Goal: Task Accomplishment & Management: Use online tool/utility

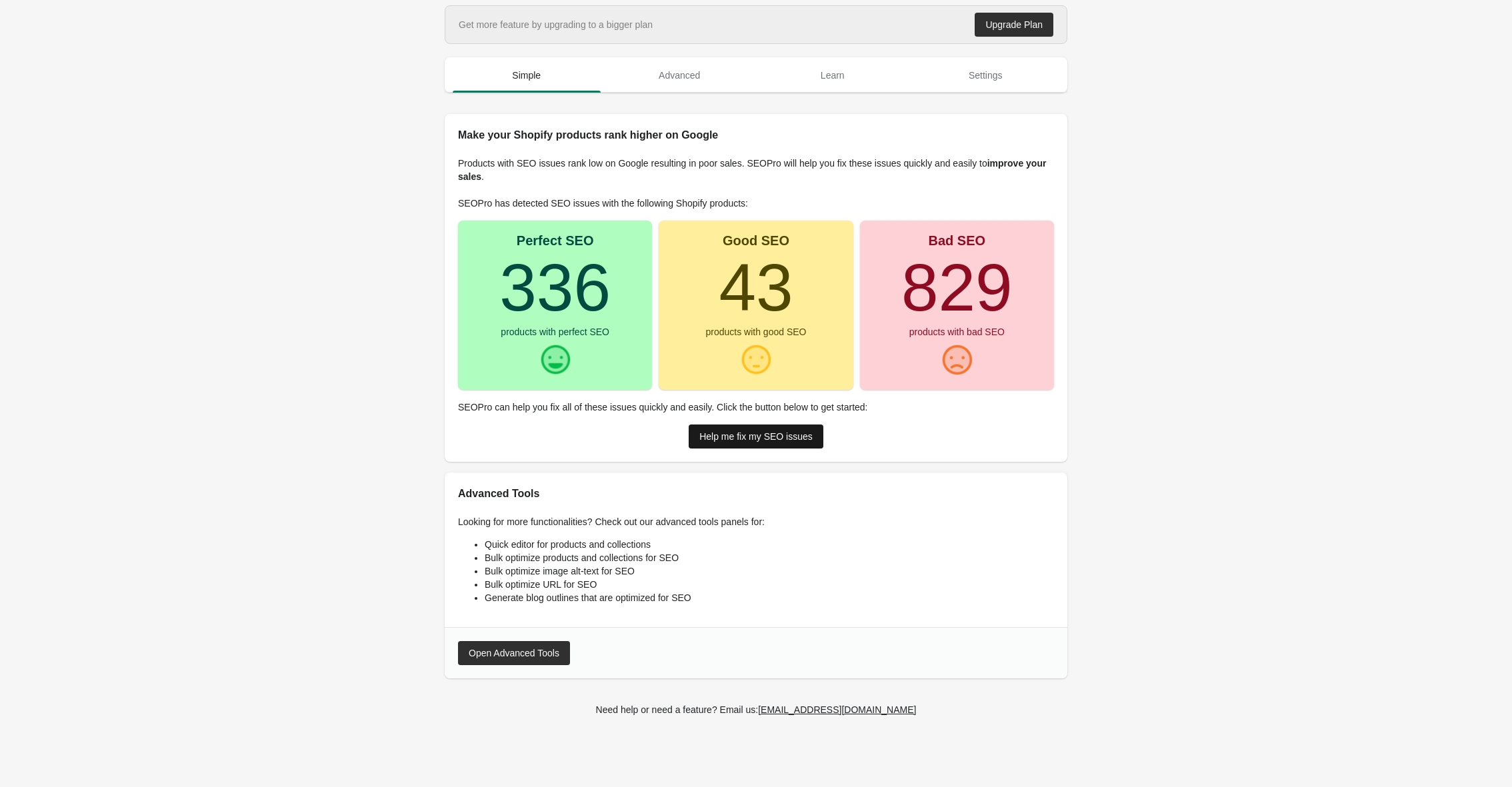
click at [782, 434] on div "Help me fix my SEO issues" at bounding box center [756, 436] width 113 height 11
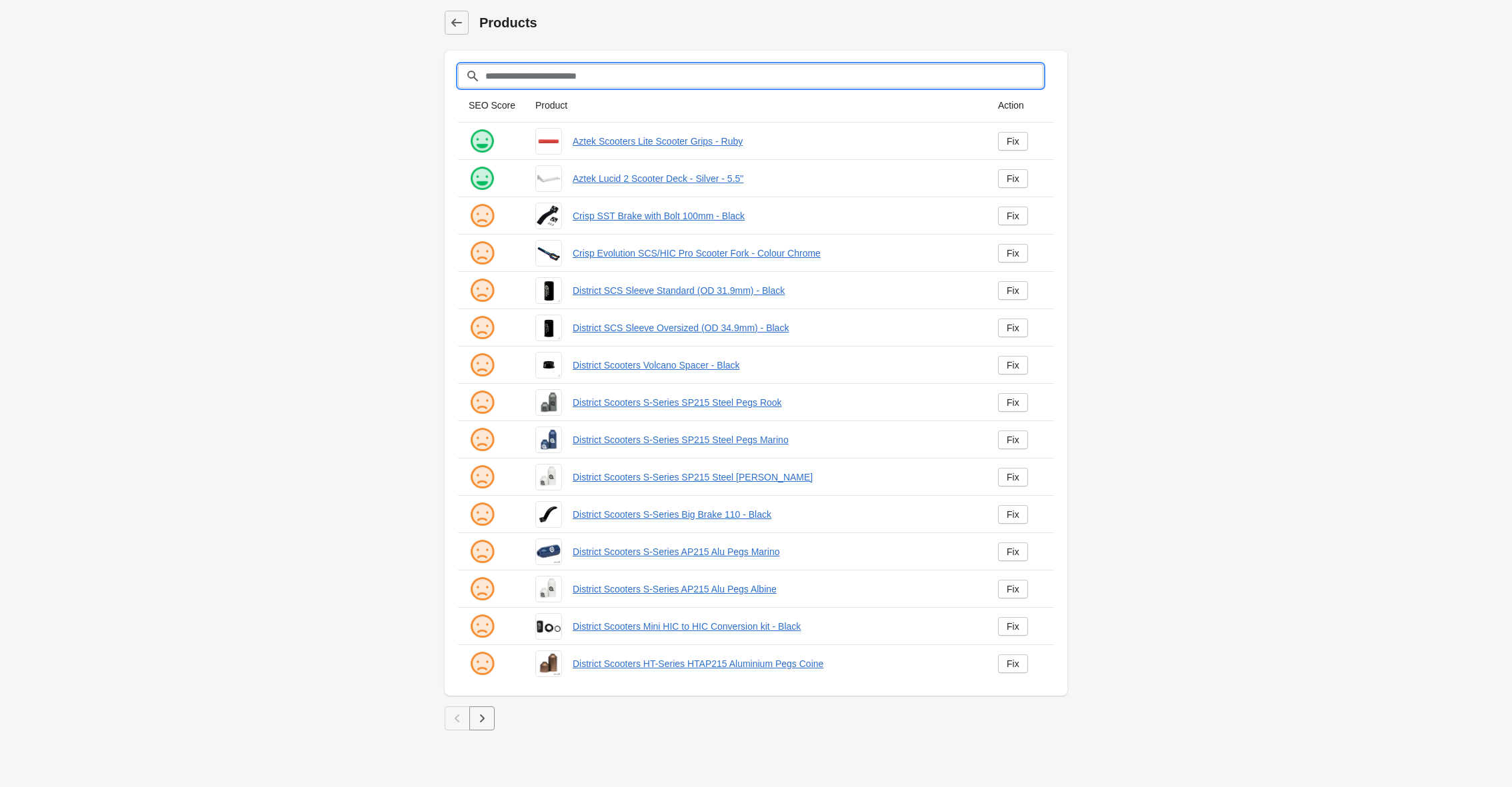
click at [634, 77] on input "Filter[title]" at bounding box center [764, 76] width 559 height 24
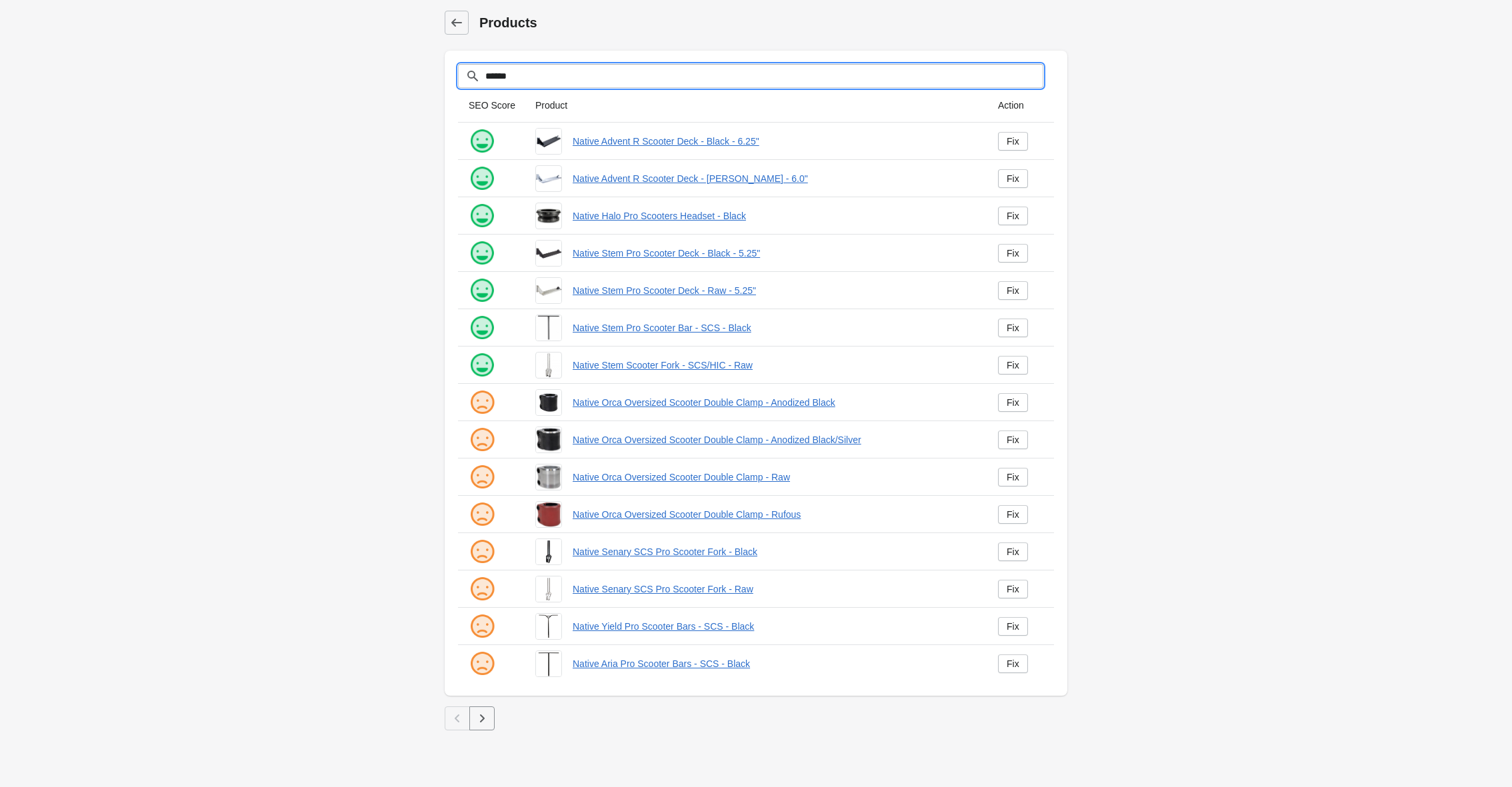
type input "******"
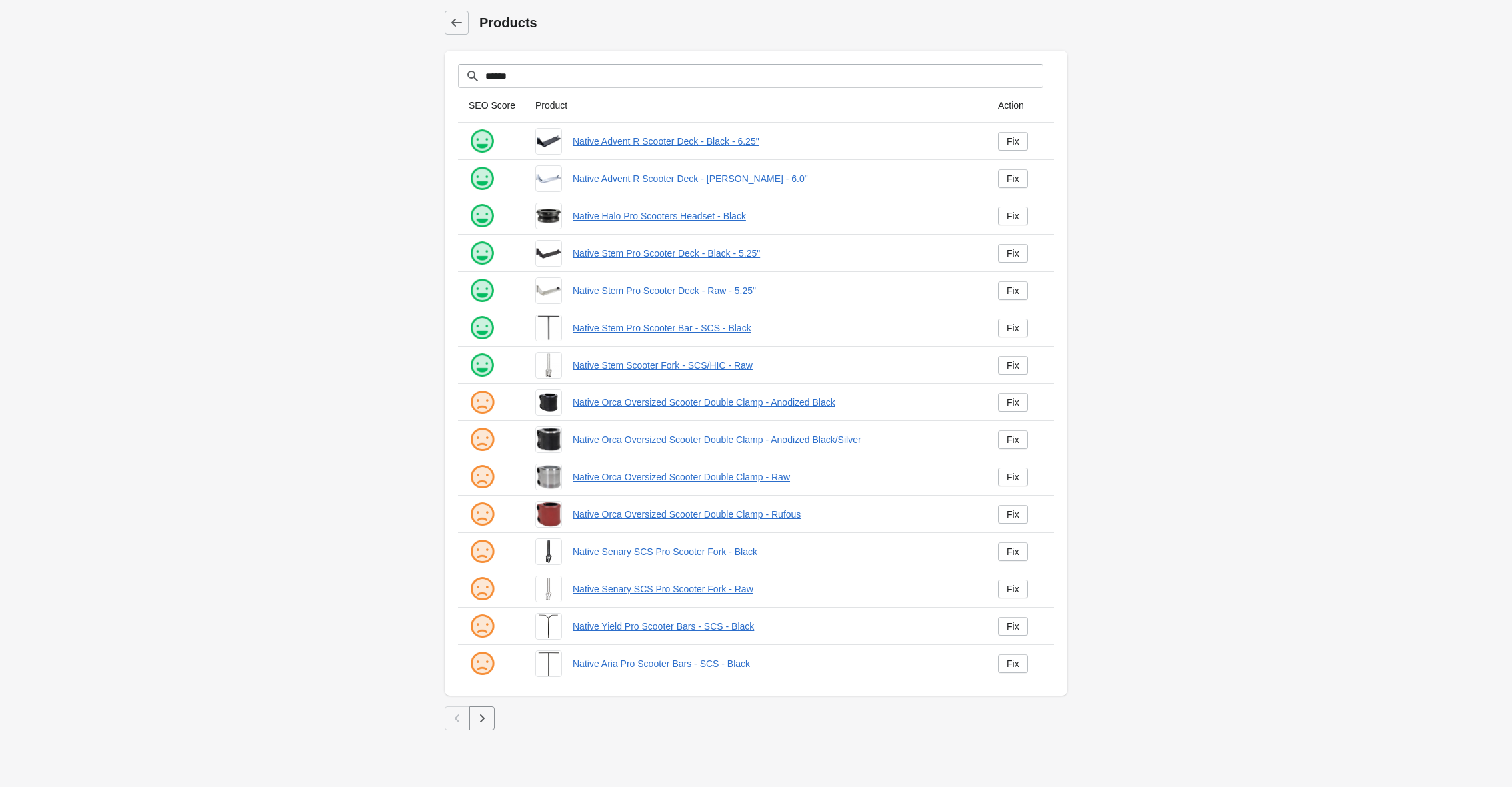
click at [484, 712] on icon "button" at bounding box center [481, 718] width 13 height 13
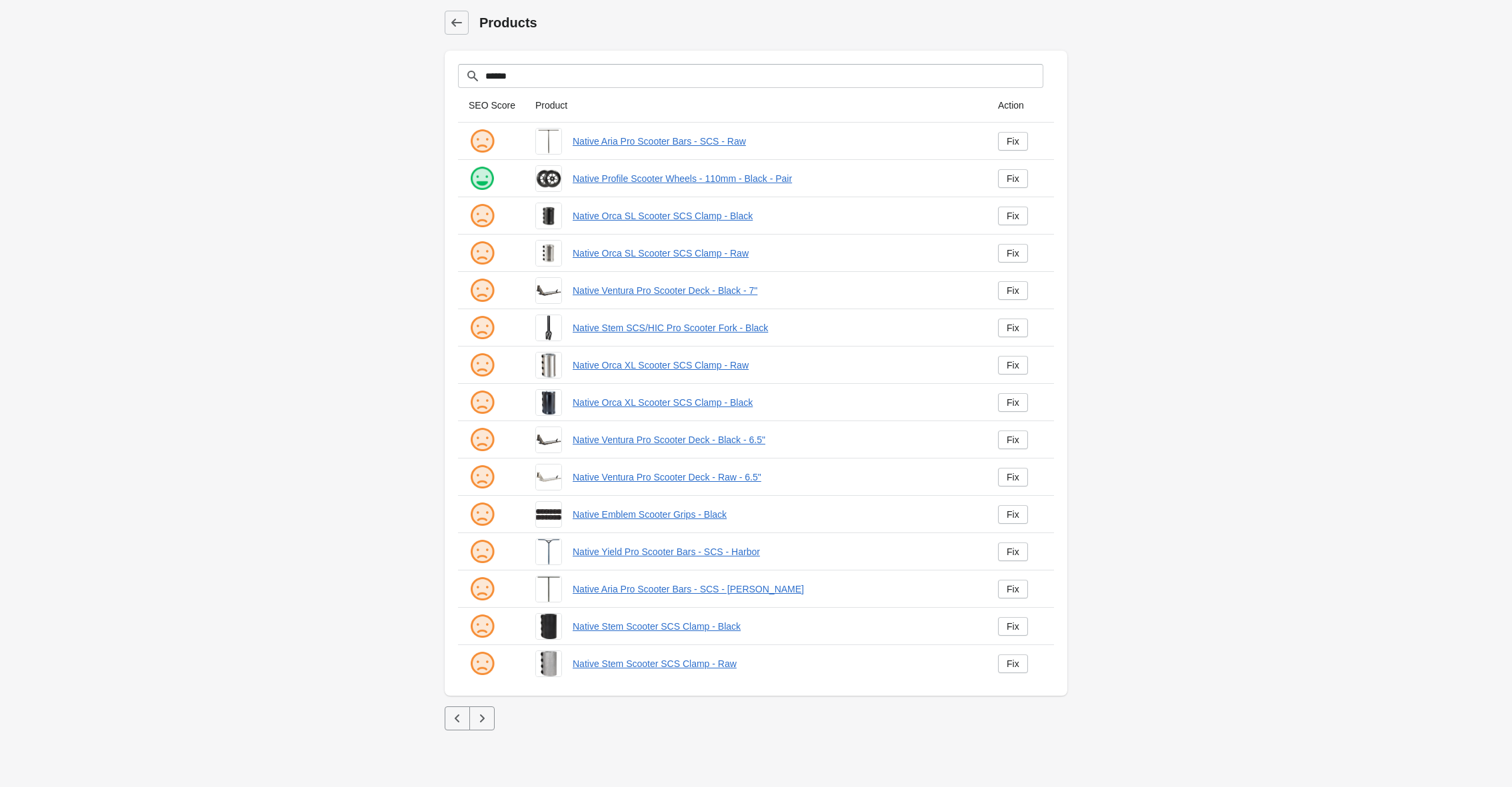
click at [486, 719] on icon "button" at bounding box center [481, 718] width 13 height 13
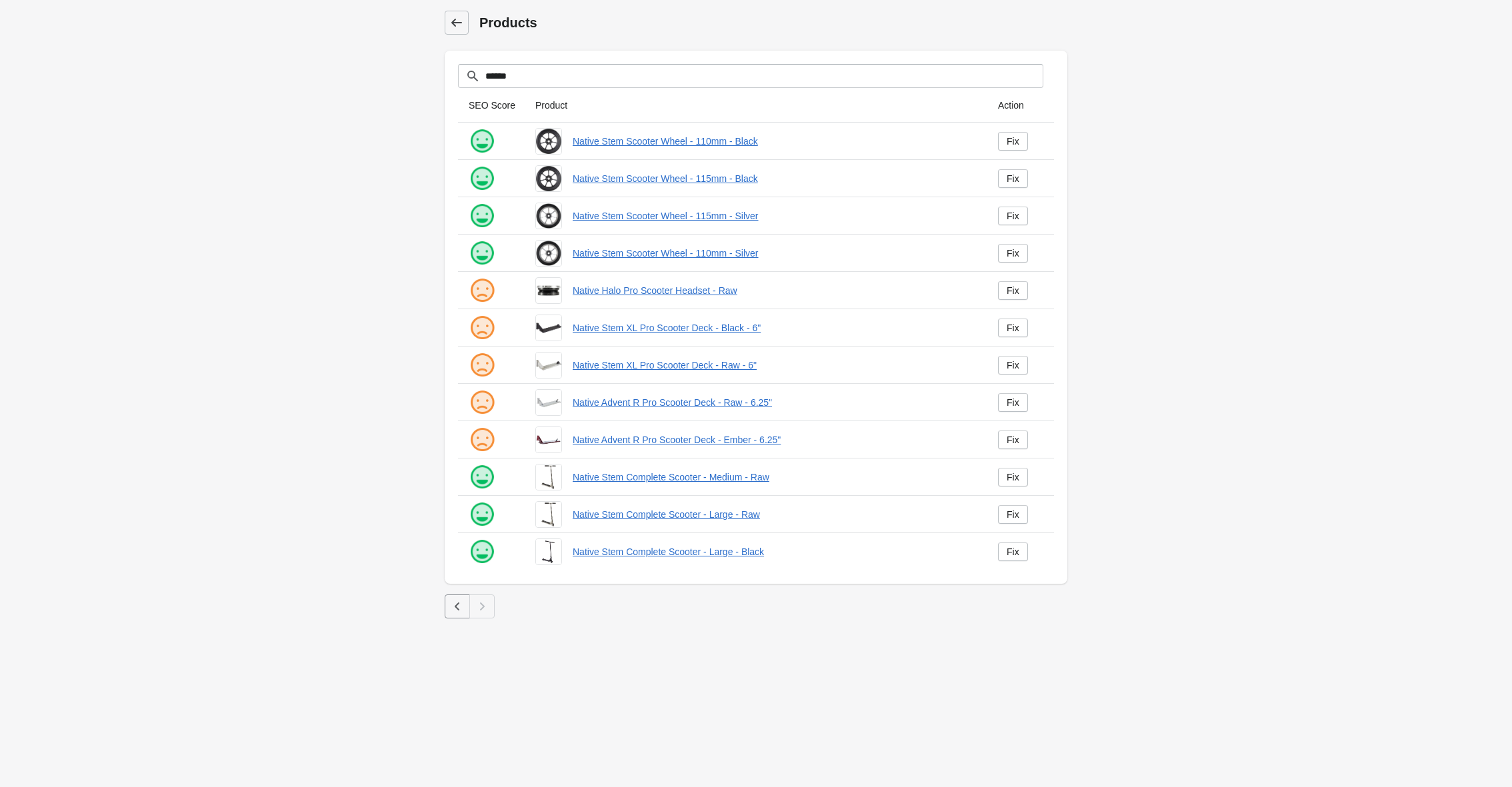
click at [453, 22] on icon at bounding box center [456, 22] width 11 height 8
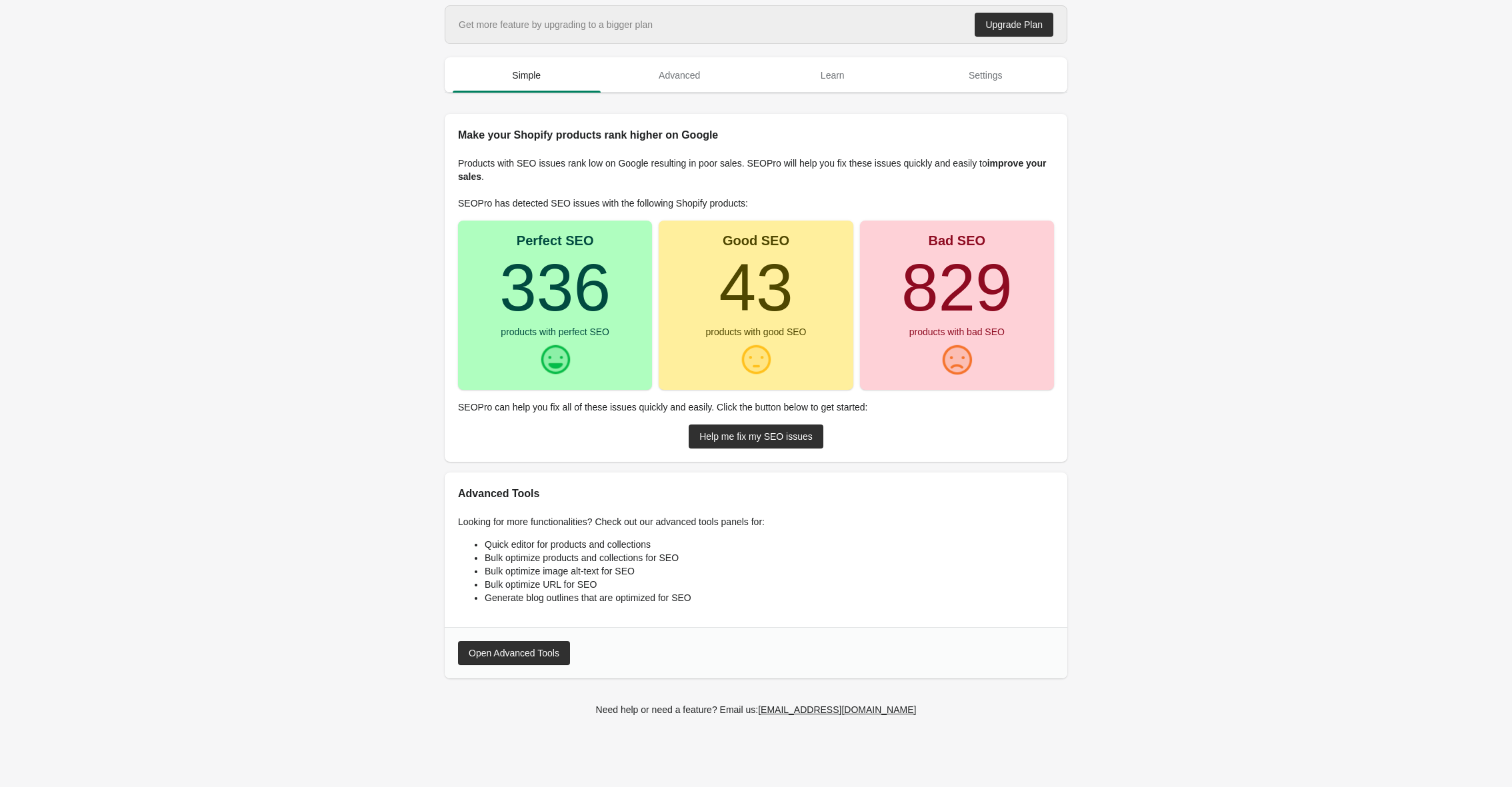
click at [363, 376] on main "Get more feature by upgrading to a bigger plan Upgrade Plan Simple Advanced Lea…" at bounding box center [756, 375] width 1512 height 738
click at [1223, 327] on main "Get more feature by upgrading to a bigger plan Upgrade Plan Simple Advanced Lea…" at bounding box center [756, 375] width 1512 height 738
